Goal: Download file/media

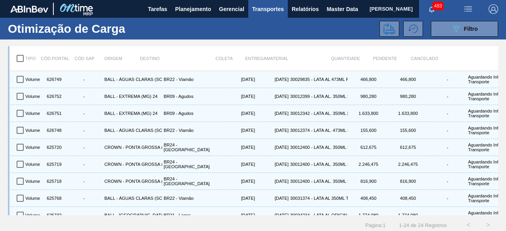
scroll to position [68, 0]
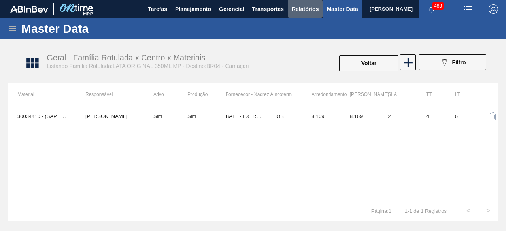
click at [310, 10] on span "Relatórios" at bounding box center [305, 8] width 27 height 9
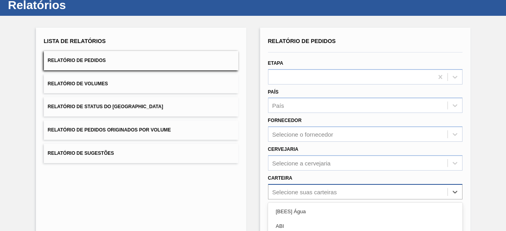
scroll to position [116, 0]
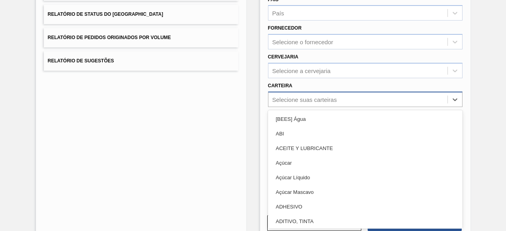
click at [334, 107] on div "option Açúcar Mascavo focused, 6 of 101. 101 results available. Use Up and Down…" at bounding box center [365, 99] width 195 height 15
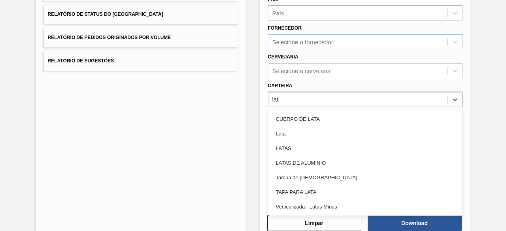
type input "lata"
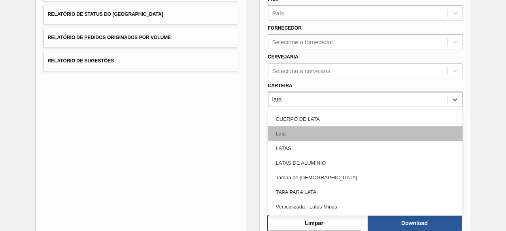
click at [308, 133] on div "Lata" at bounding box center [365, 134] width 195 height 15
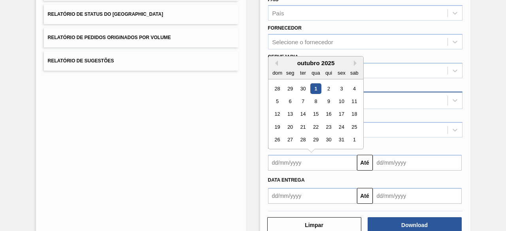
click at [313, 161] on input "text" at bounding box center [312, 163] width 89 height 16
click at [315, 88] on div "1" at bounding box center [315, 88] width 11 height 11
type input "[DATE]"
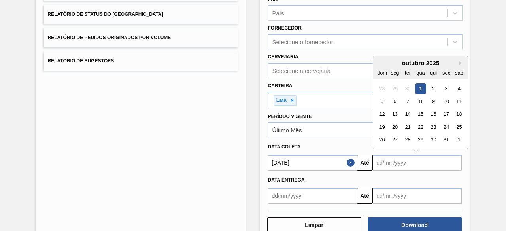
click at [391, 161] on input "text" at bounding box center [417, 163] width 89 height 16
click at [456, 87] on div "4" at bounding box center [458, 88] width 11 height 11
type input "04/10/2025"
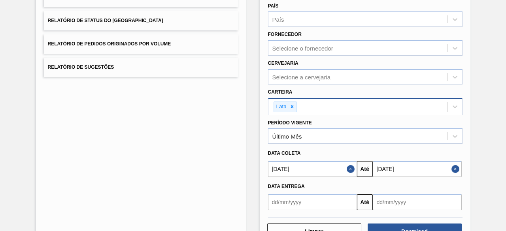
scroll to position [136, 0]
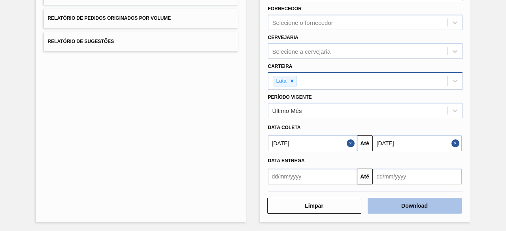
click at [399, 205] on button "Download" at bounding box center [415, 206] width 94 height 16
